Goal: Task Accomplishment & Management: Manage account settings

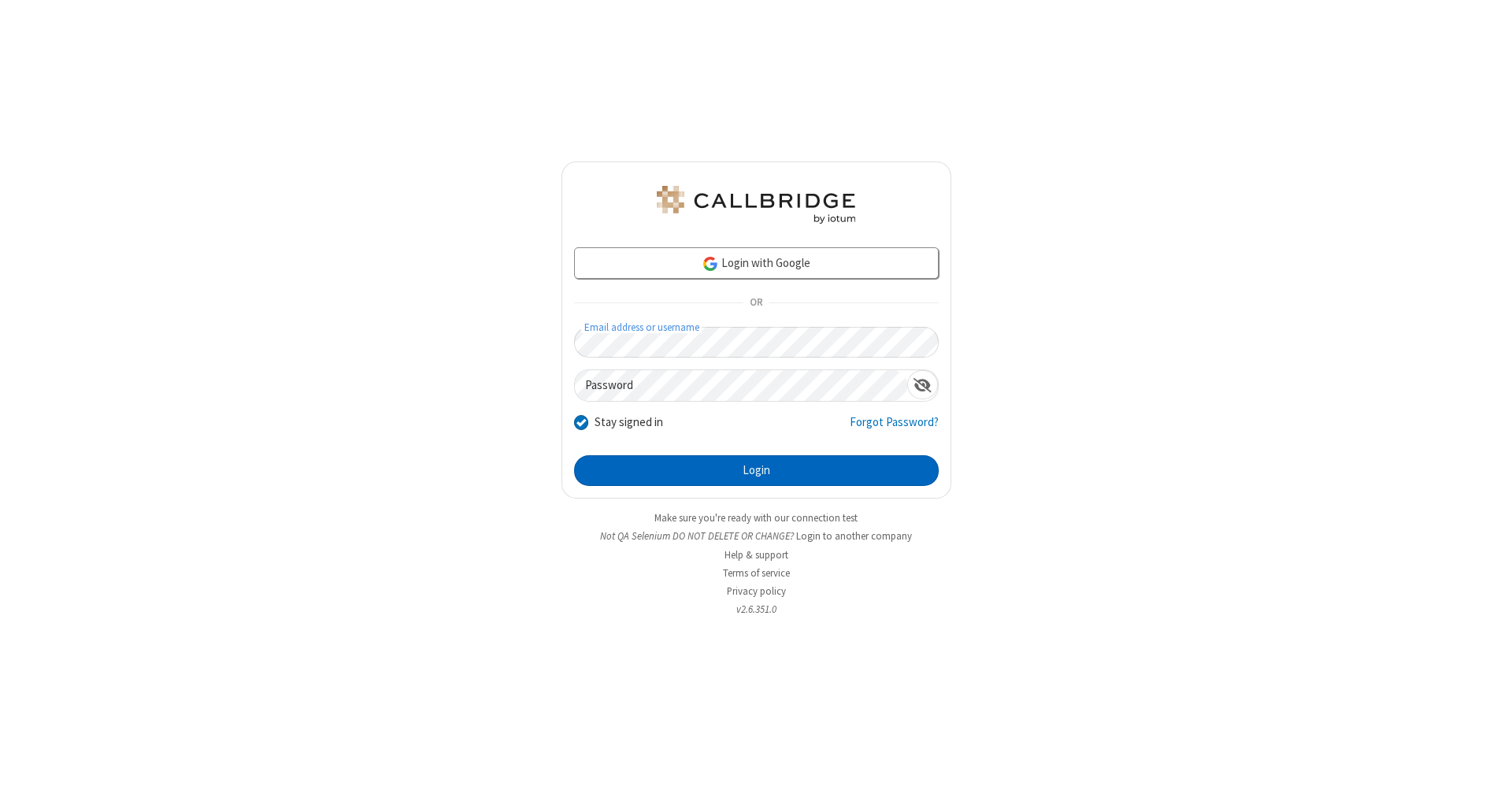
click at [756, 471] on button "Login" at bounding box center [756, 470] width 364 height 32
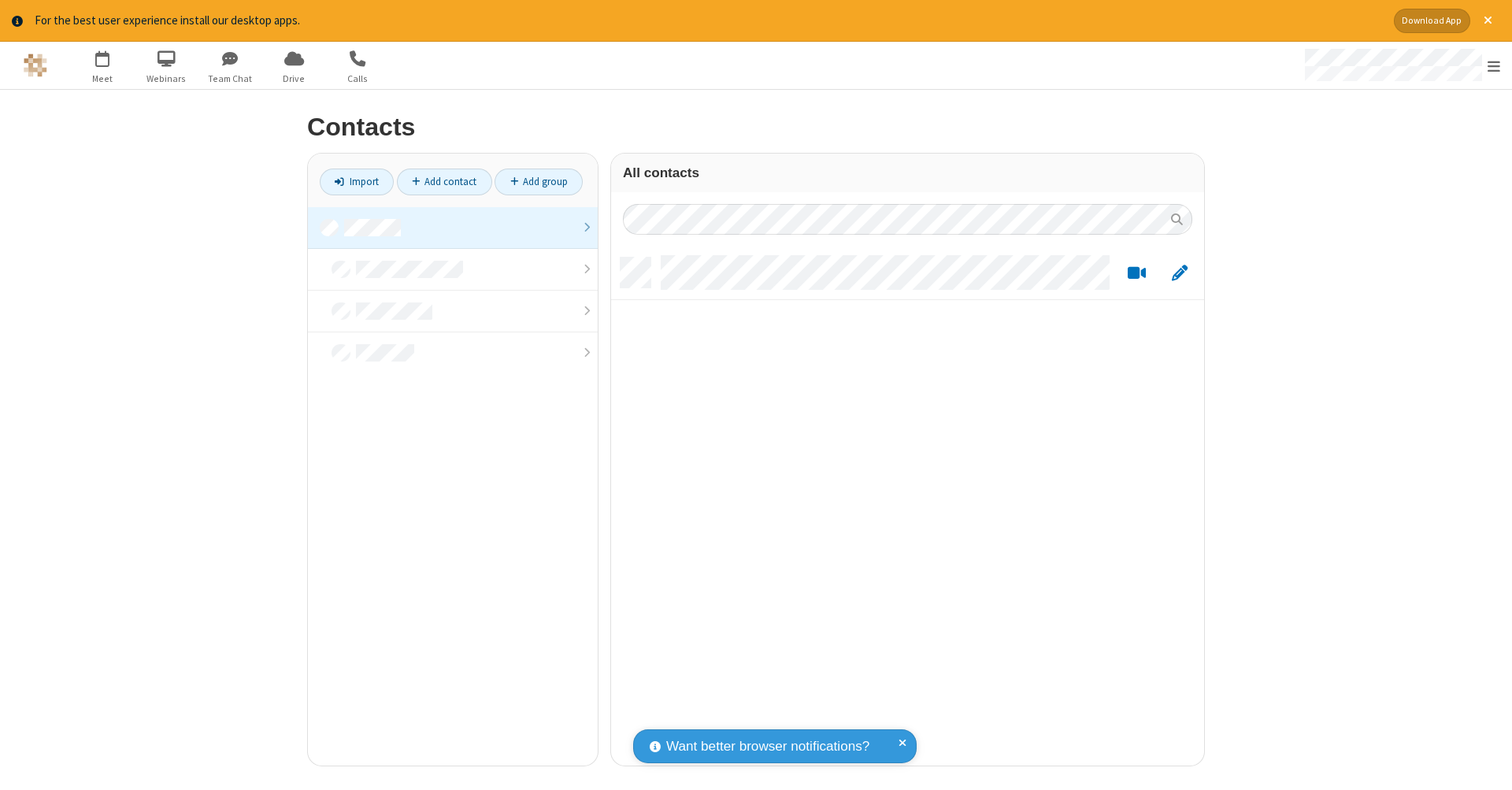
click at [452, 227] on link at bounding box center [452, 228] width 290 height 42
click at [444, 181] on link "Add contact" at bounding box center [444, 181] width 96 height 27
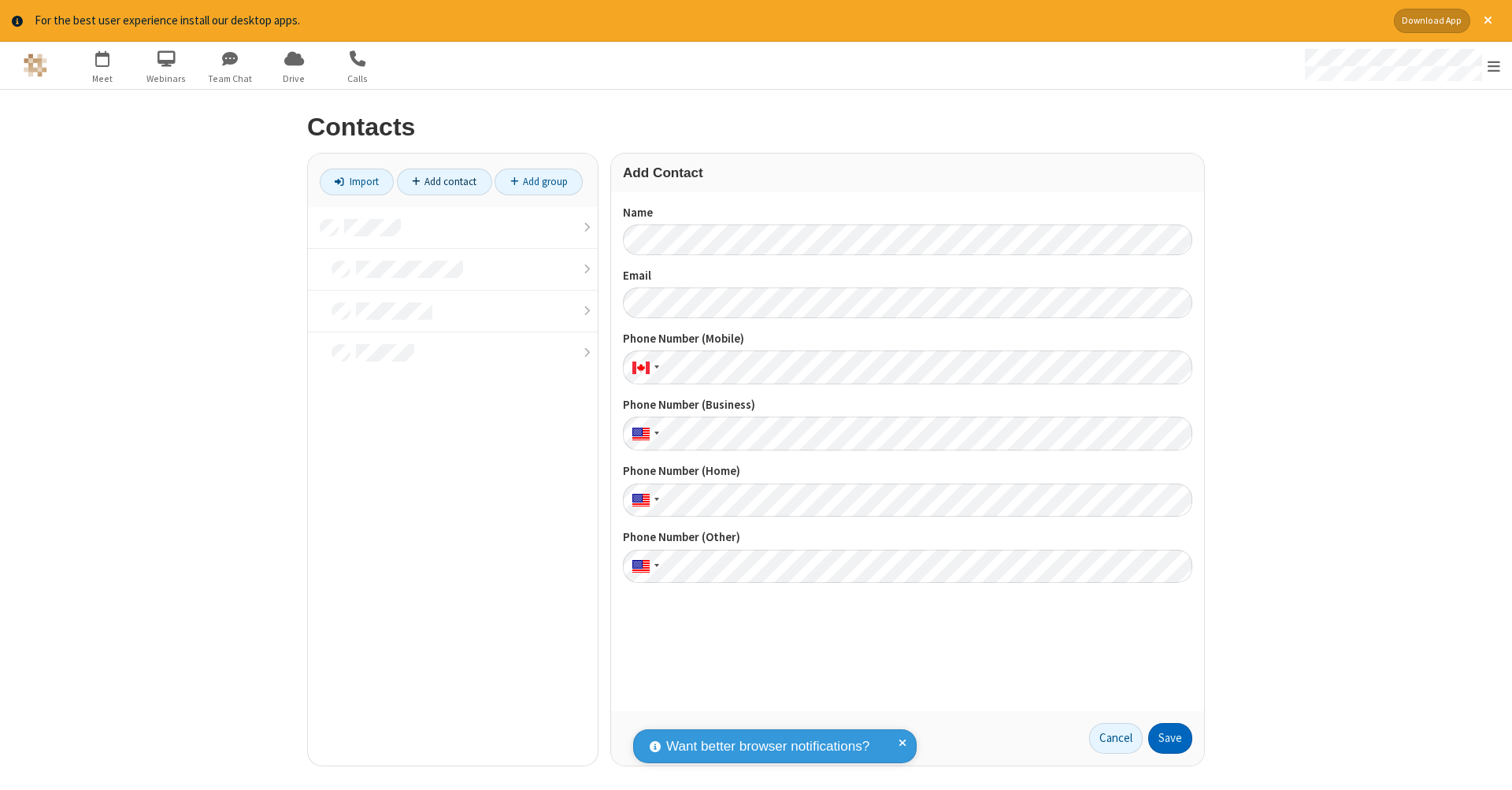
click at [1170, 737] on button "Save" at bounding box center [1170, 738] width 44 height 32
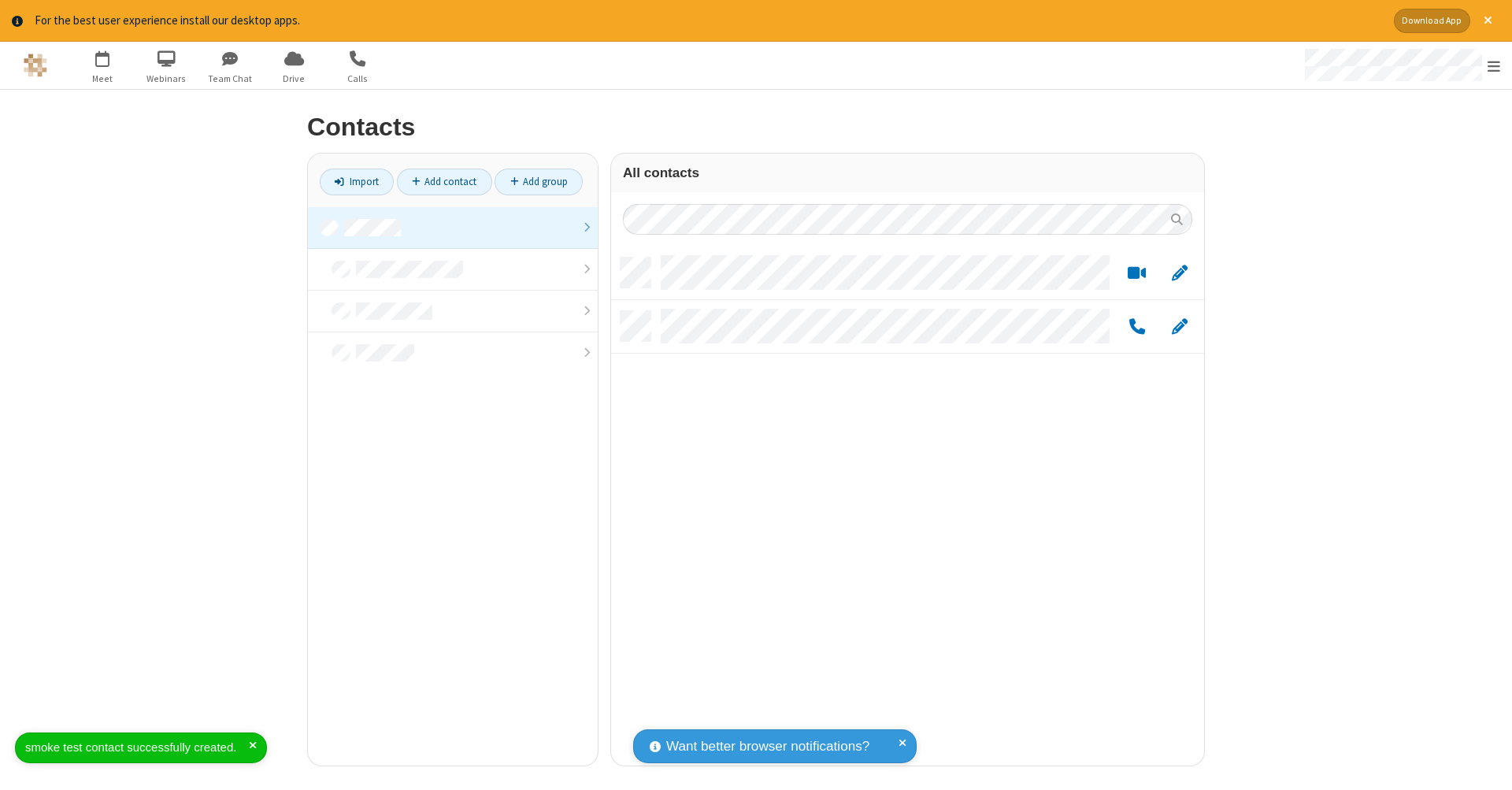
scroll to position [508, 581]
